Goal: Check status

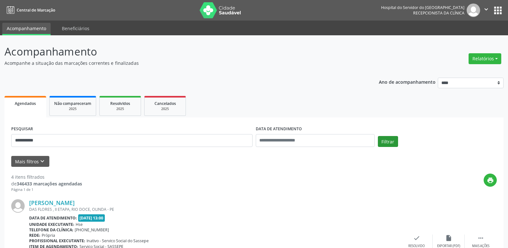
type input "**********"
click at [390, 144] on button "Filtrar" at bounding box center [388, 141] width 20 height 11
type input "**********"
click at [378, 136] on button "Filtrar" at bounding box center [388, 141] width 20 height 11
